Goal: Transaction & Acquisition: Purchase product/service

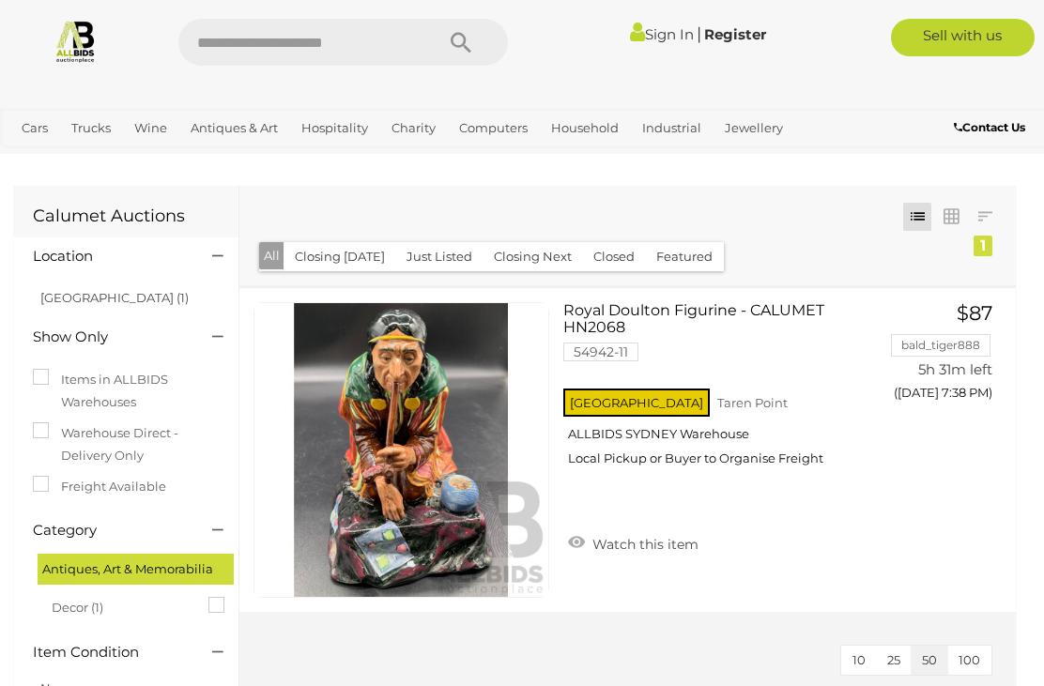
scroll to position [0, 6]
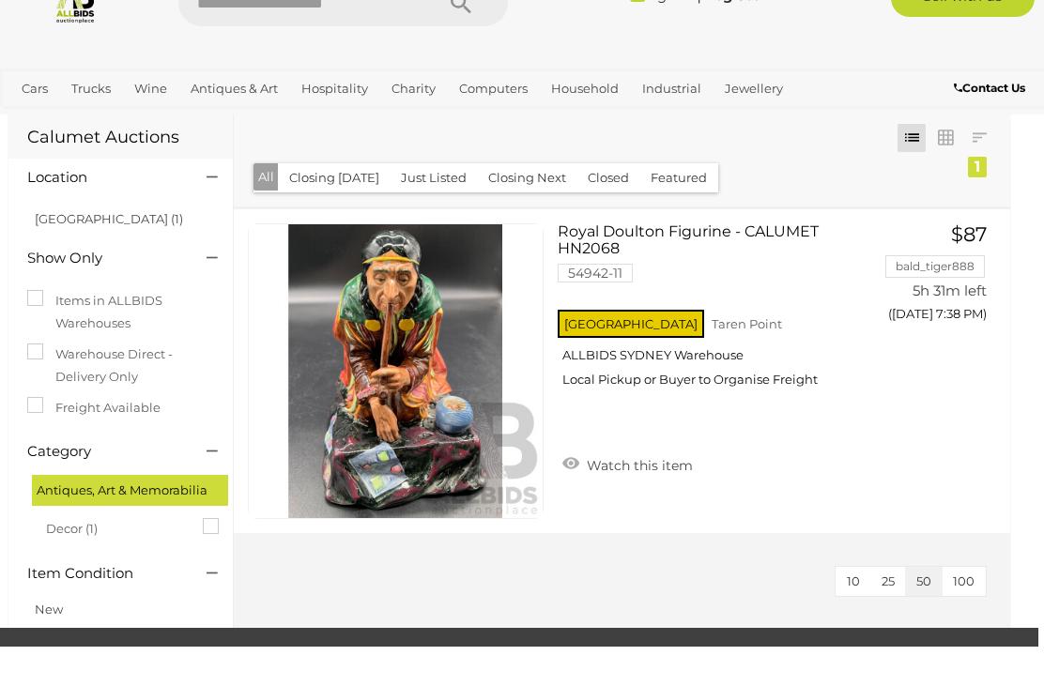
click at [264, 208] on button "All" at bounding box center [266, 216] width 25 height 27
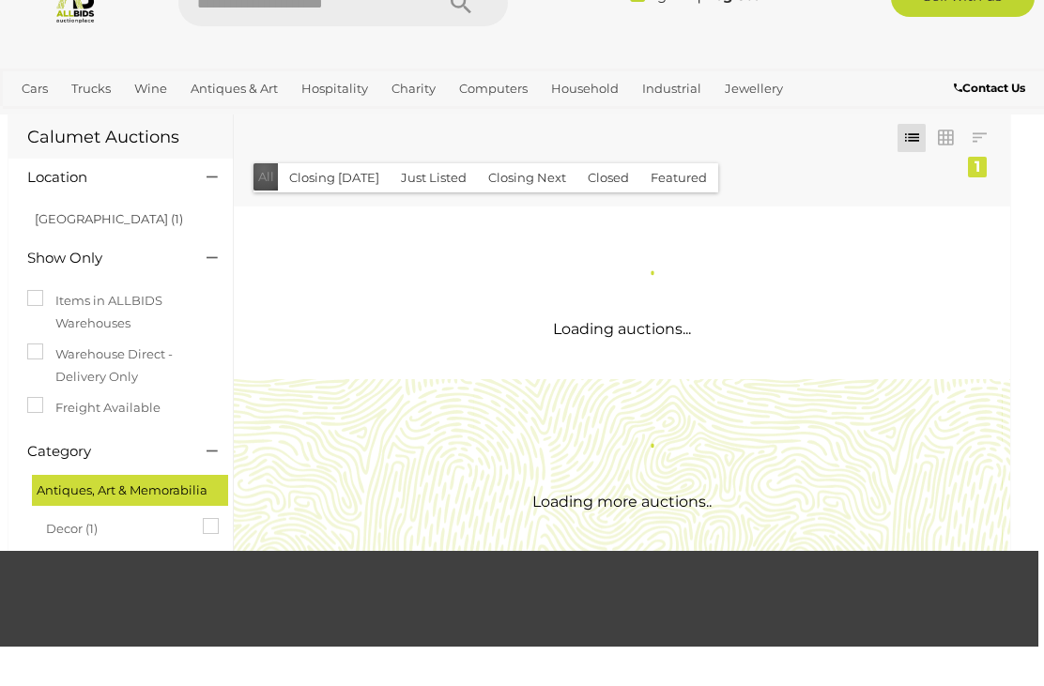
scroll to position [0, 0]
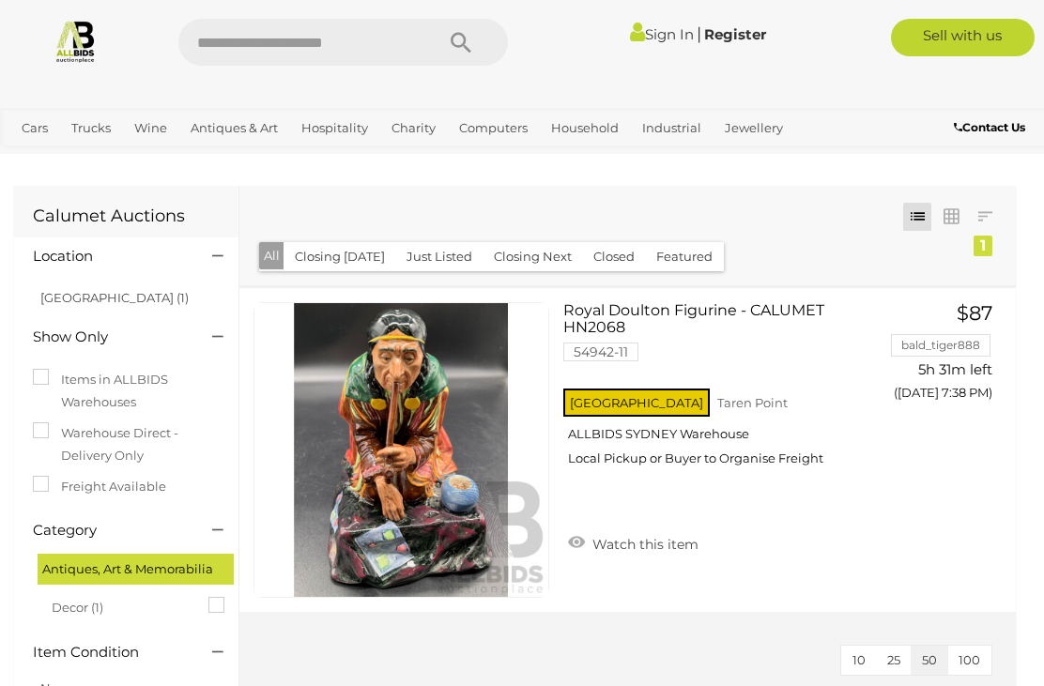
click at [80, 300] on link "[GEOGRAPHIC_DATA] (1)" at bounding box center [114, 297] width 148 height 15
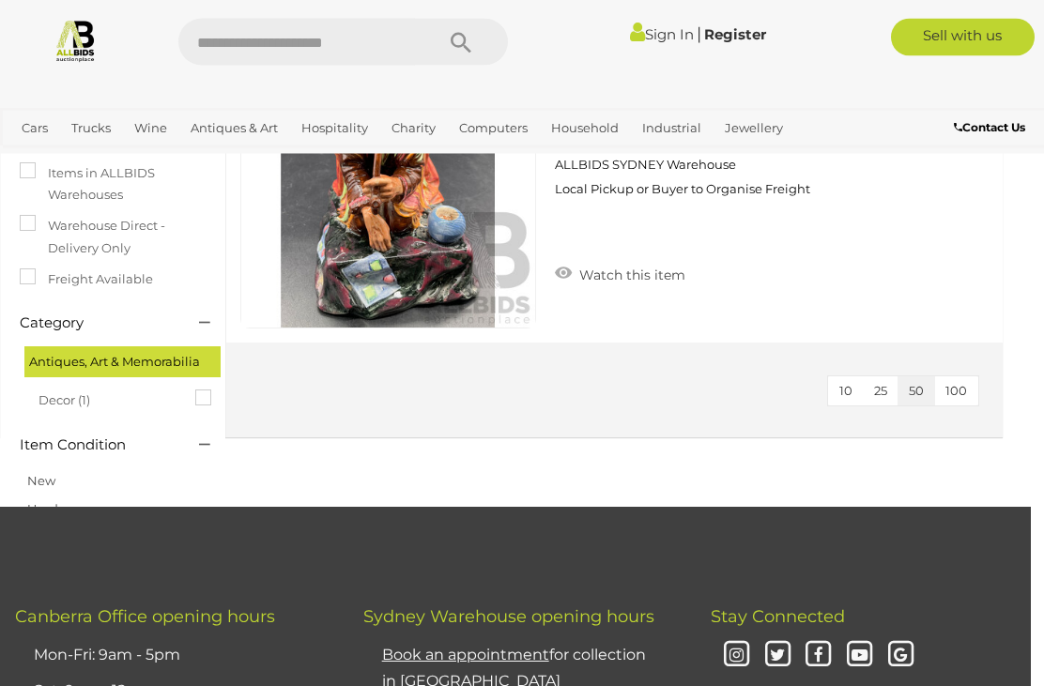
scroll to position [270, 13]
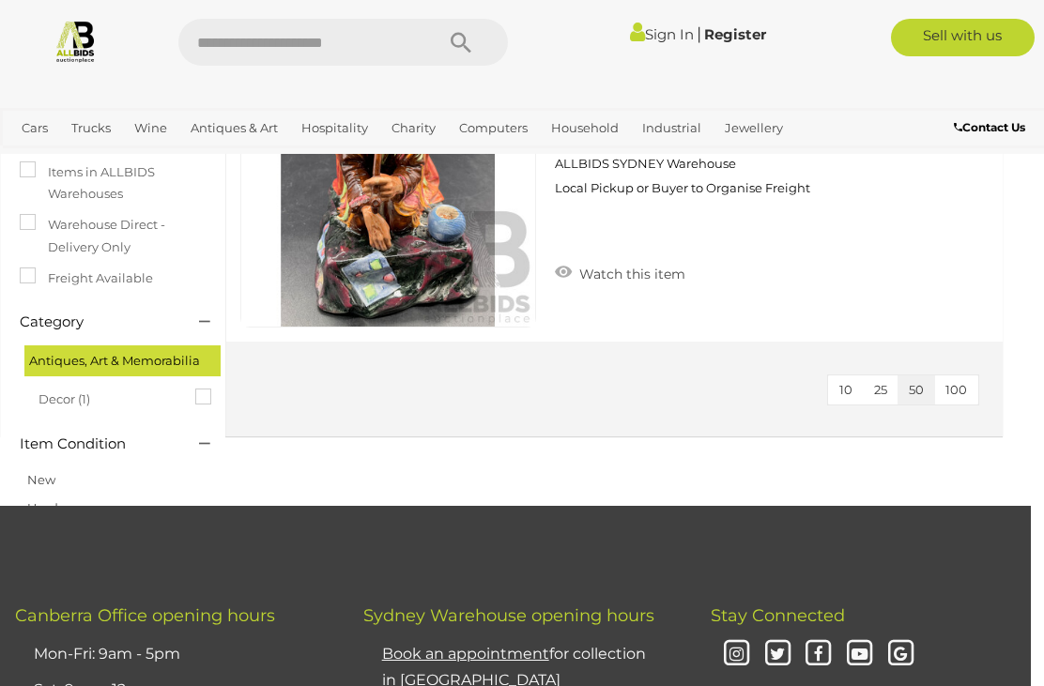
click at [148, 346] on div "Antiques, Art & Memorabilia" at bounding box center [122, 361] width 196 height 31
click at [207, 313] on icon at bounding box center [204, 322] width 11 height 19
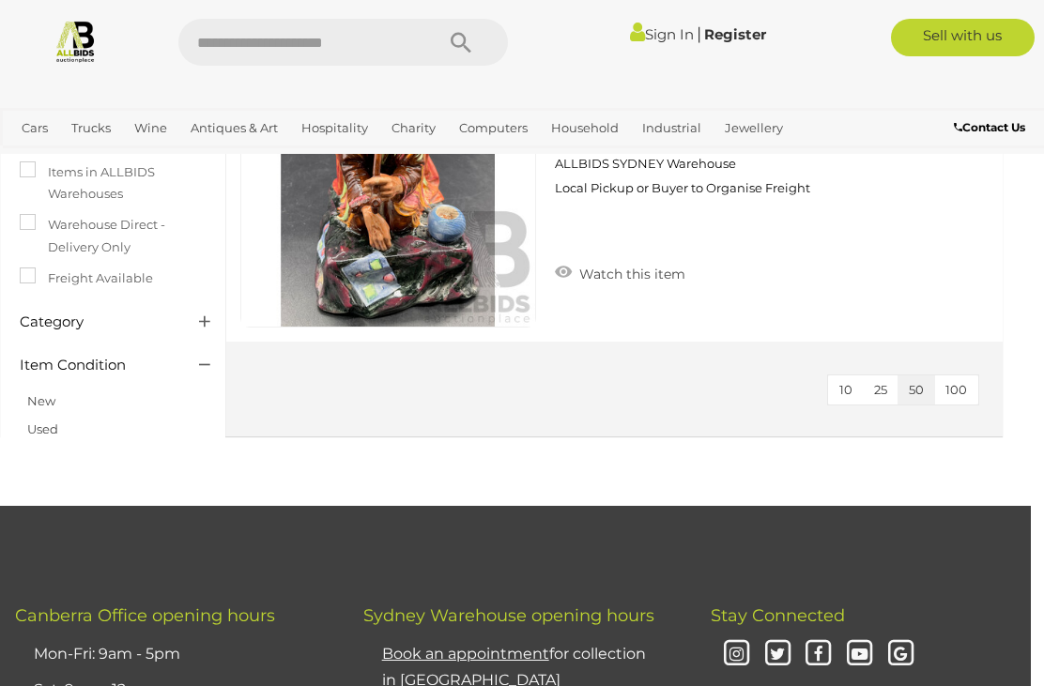
click at [207, 313] on icon at bounding box center [204, 322] width 11 height 19
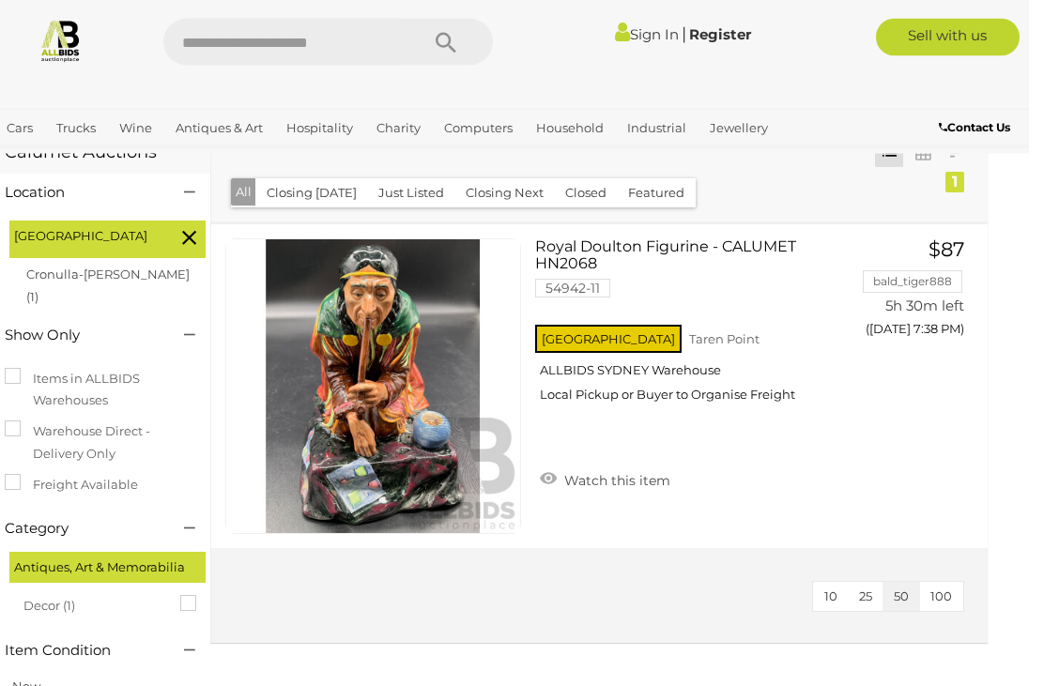
scroll to position [0, 13]
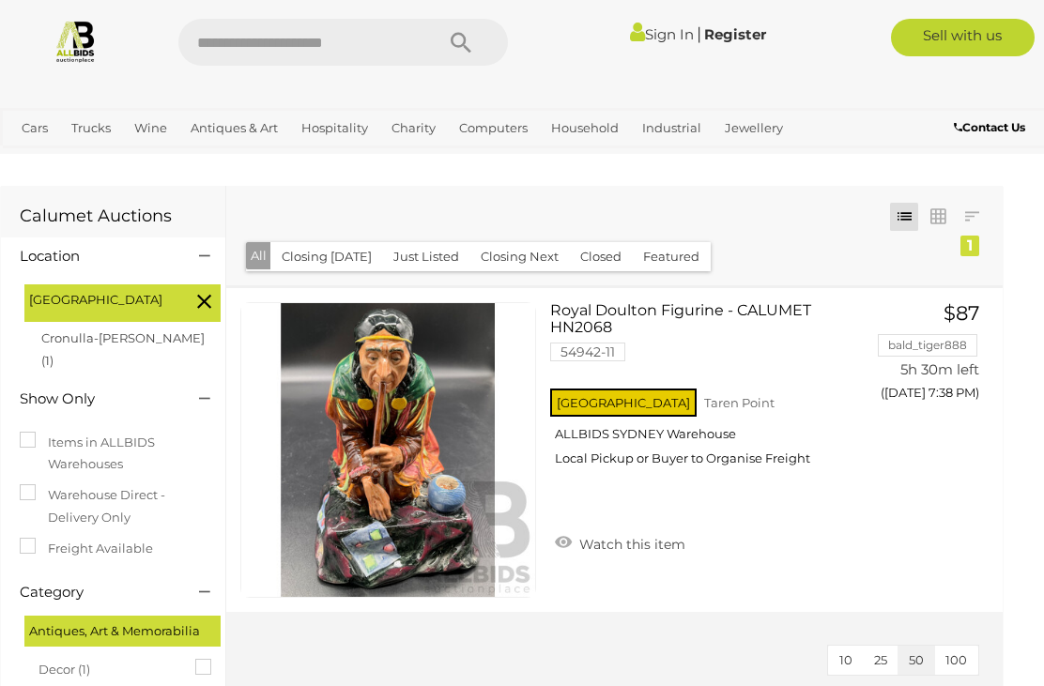
click at [87, 36] on img at bounding box center [76, 41] width 44 height 44
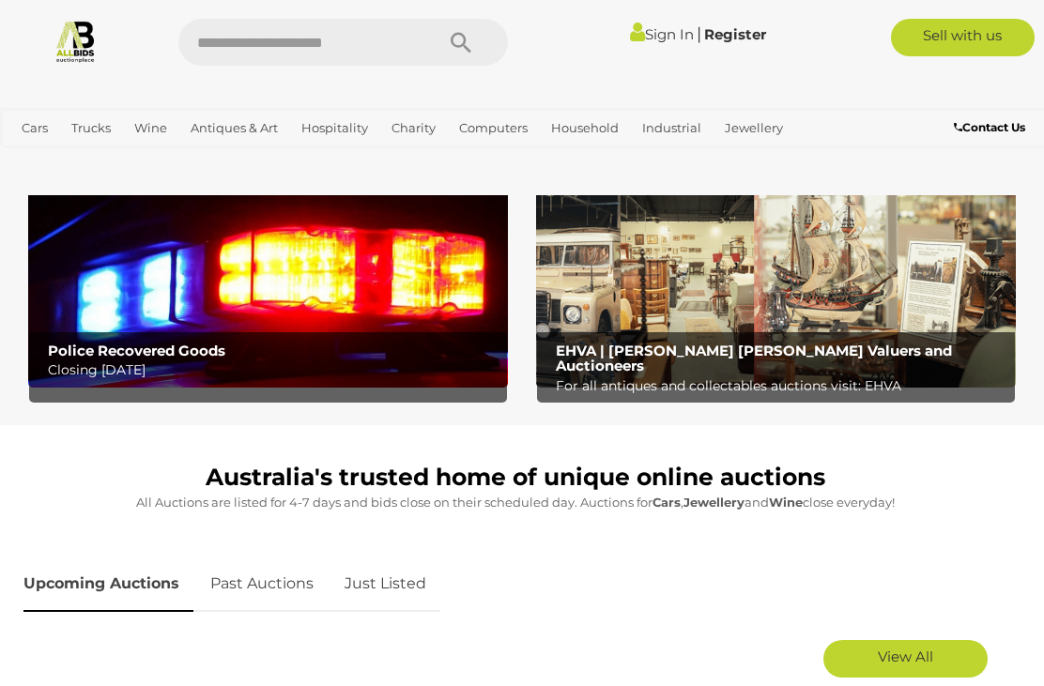
scroll to position [498, 0]
click at [149, 264] on img at bounding box center [268, 282] width 480 height 210
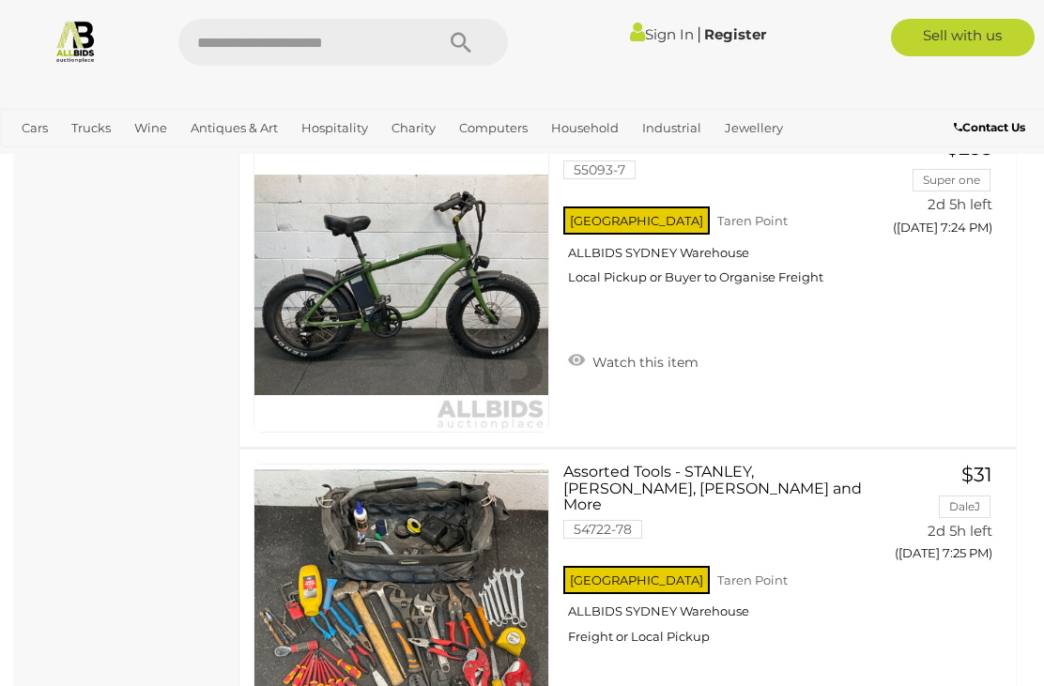
scroll to position [2362, 0]
